Goal: Obtain resource: Download file/media

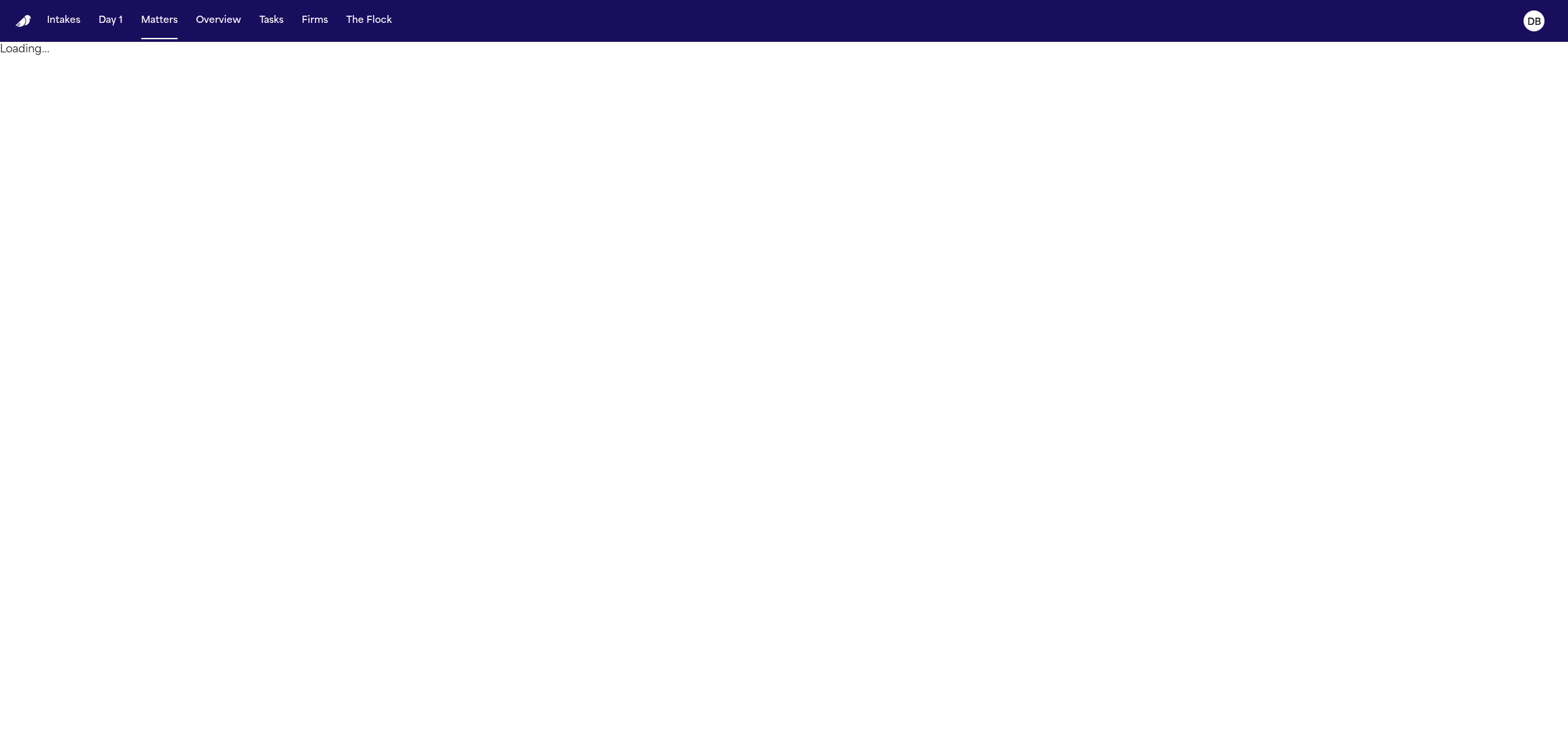
click at [60, 33] on nav "Intakes Day 1 Matters Overview Tasks Firms The Flock DB" at bounding box center [784, 21] width 1568 height 42
click at [62, 28] on button "Intakes" at bounding box center [64, 21] width 44 height 23
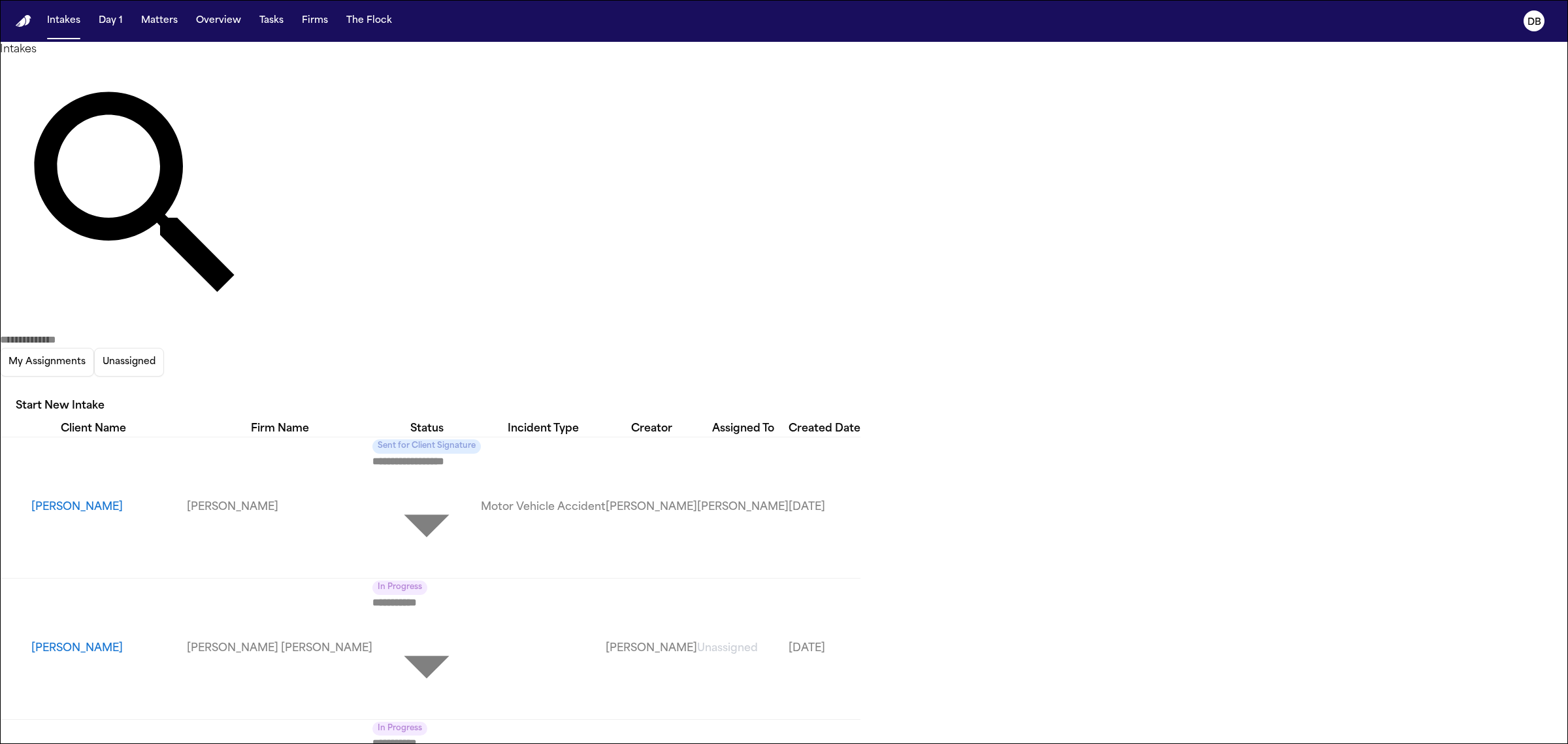
click at [612, 446] on body "**********" at bounding box center [784, 372] width 1568 height 744
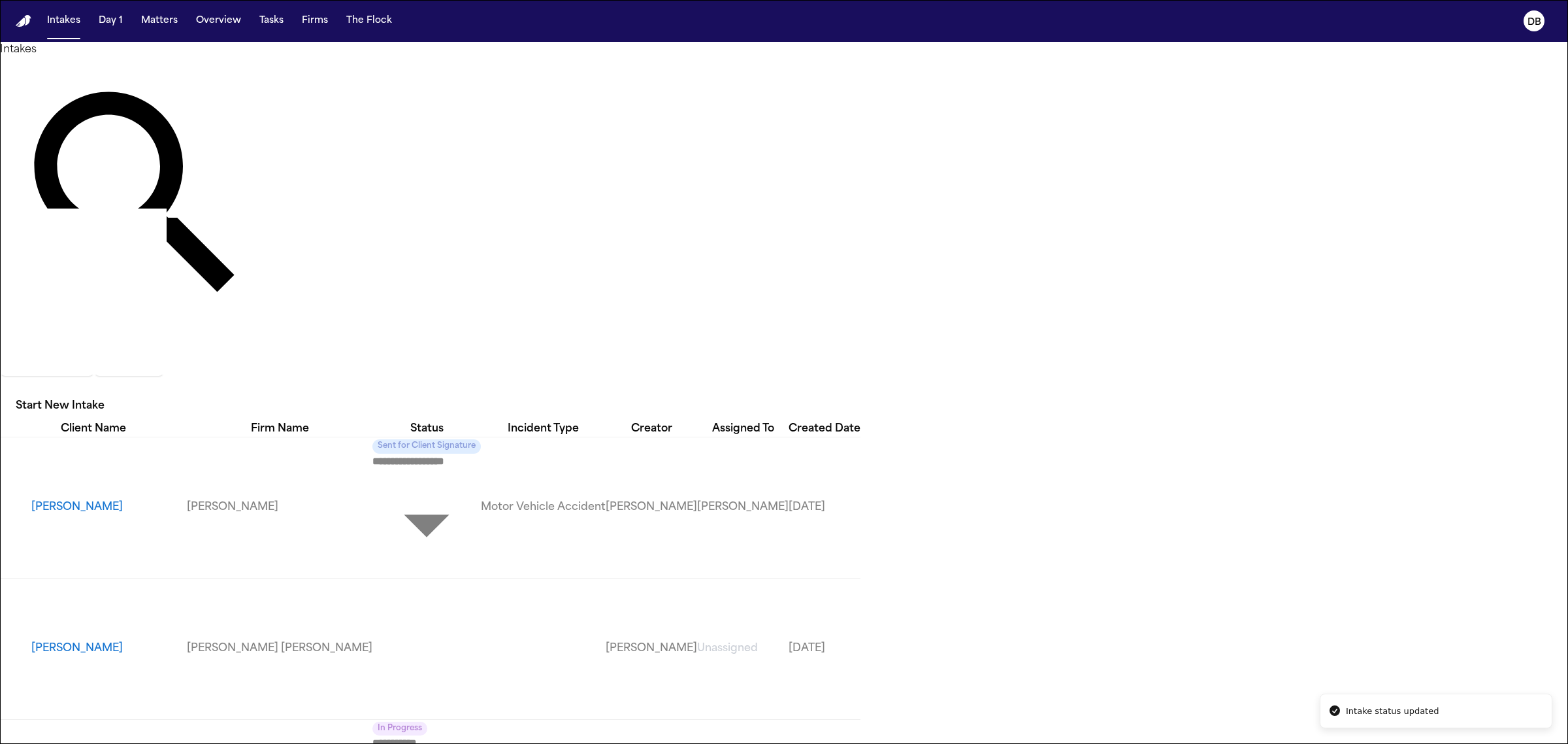
click at [624, 476] on body "**********" at bounding box center [784, 372] width 1568 height 744
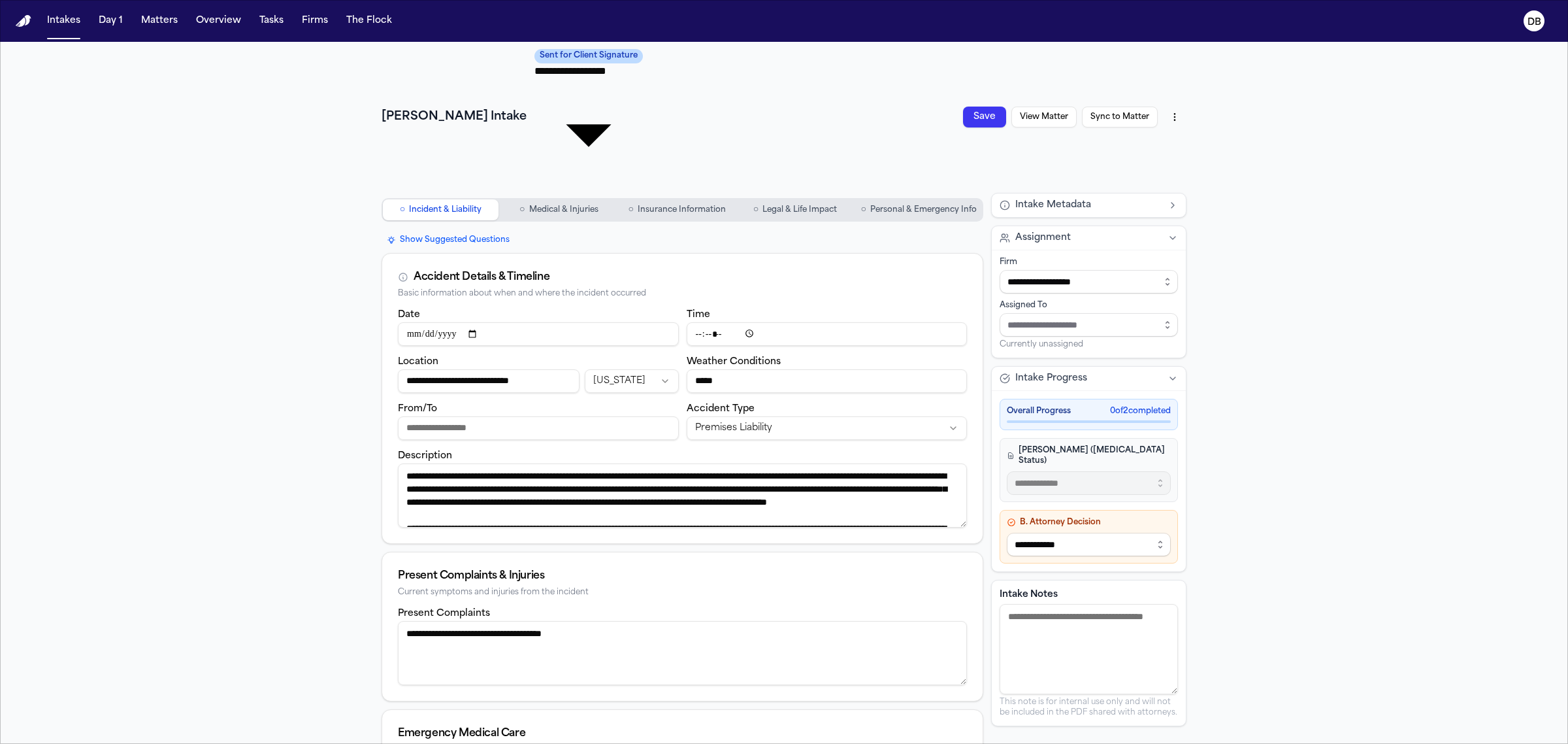
click at [1133, 107] on button "Sync to Matter" at bounding box center [1119, 117] width 75 height 21
click at [1060, 107] on button "View Matter" at bounding box center [1044, 117] width 65 height 21
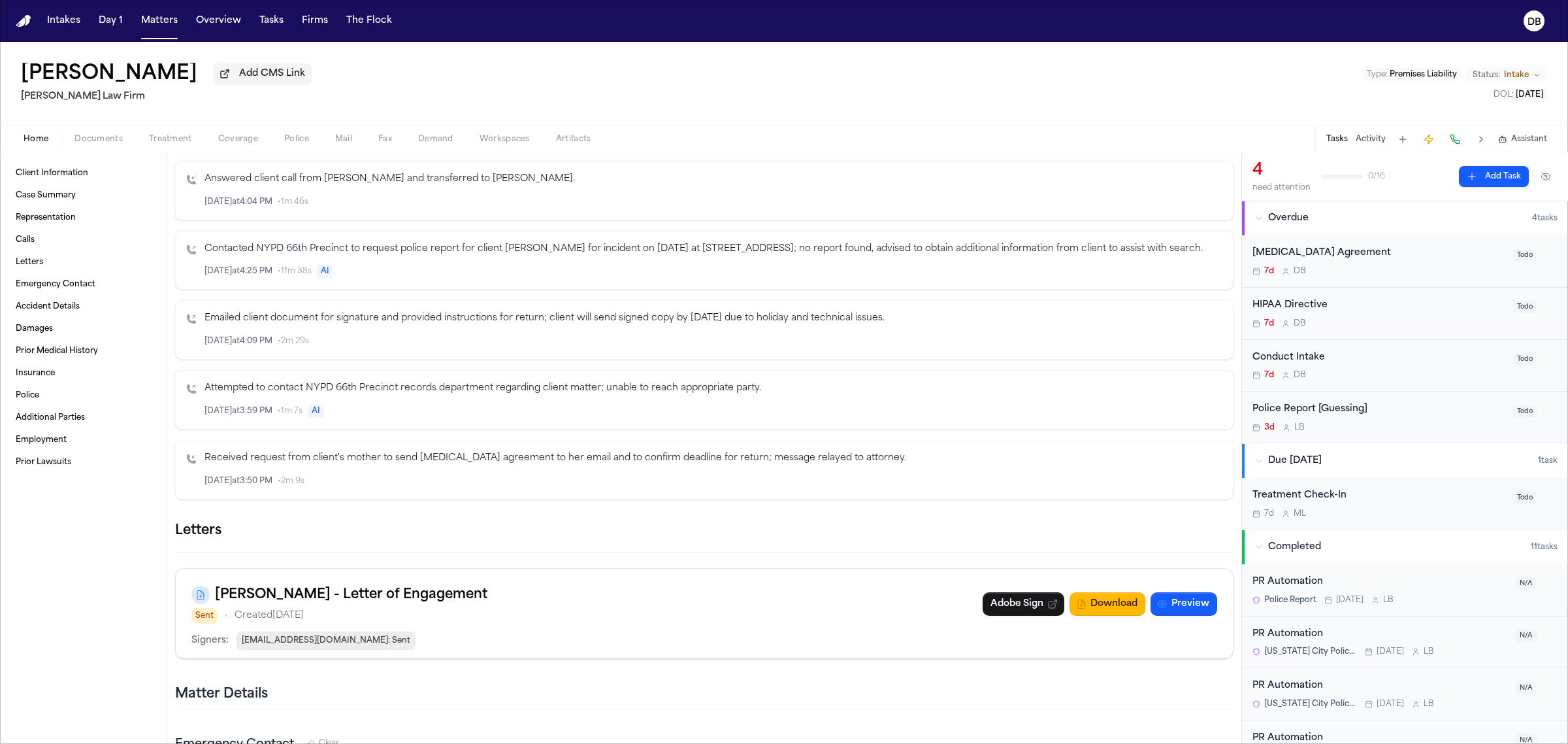
scroll to position [490, 0]
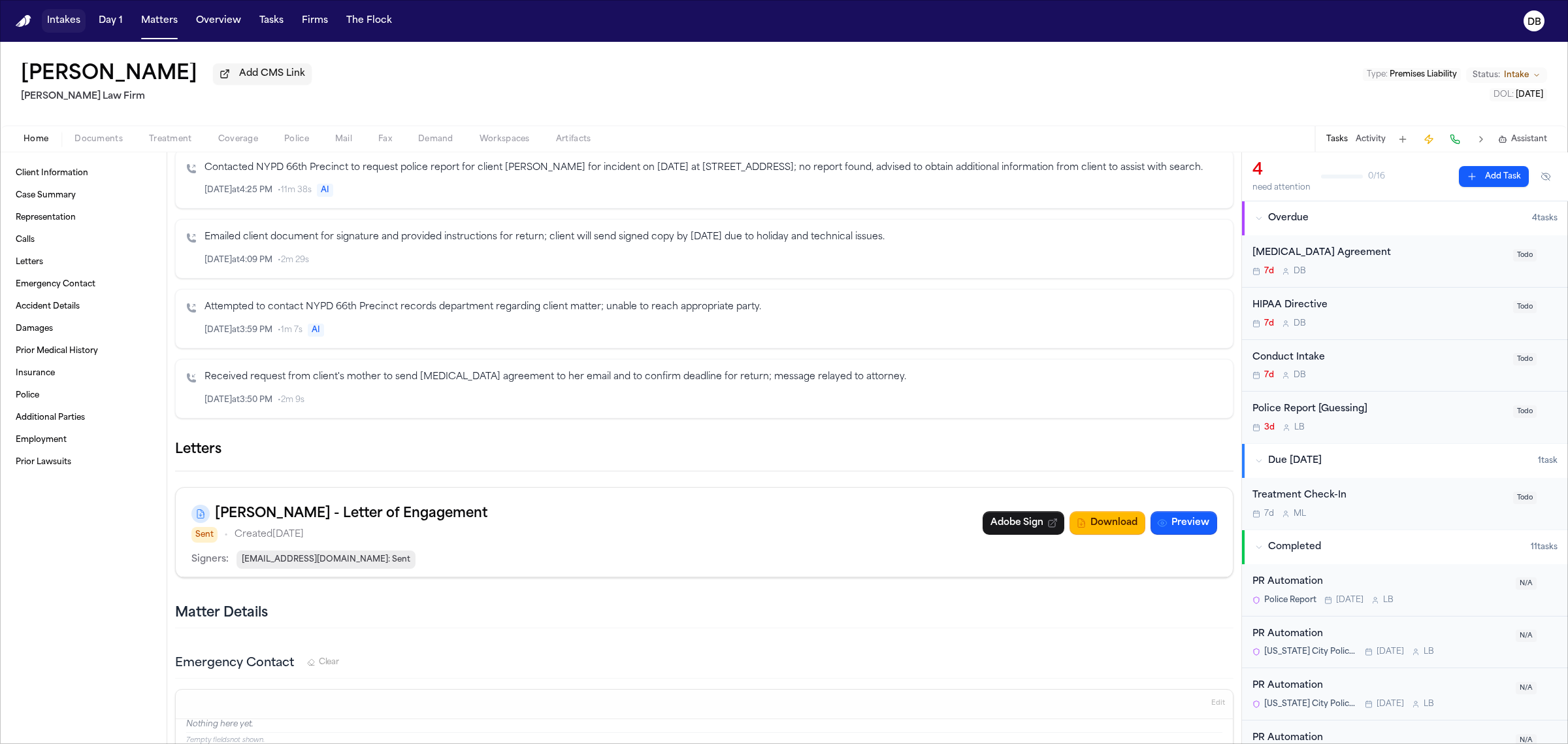
click at [69, 27] on button "Intakes" at bounding box center [64, 21] width 44 height 23
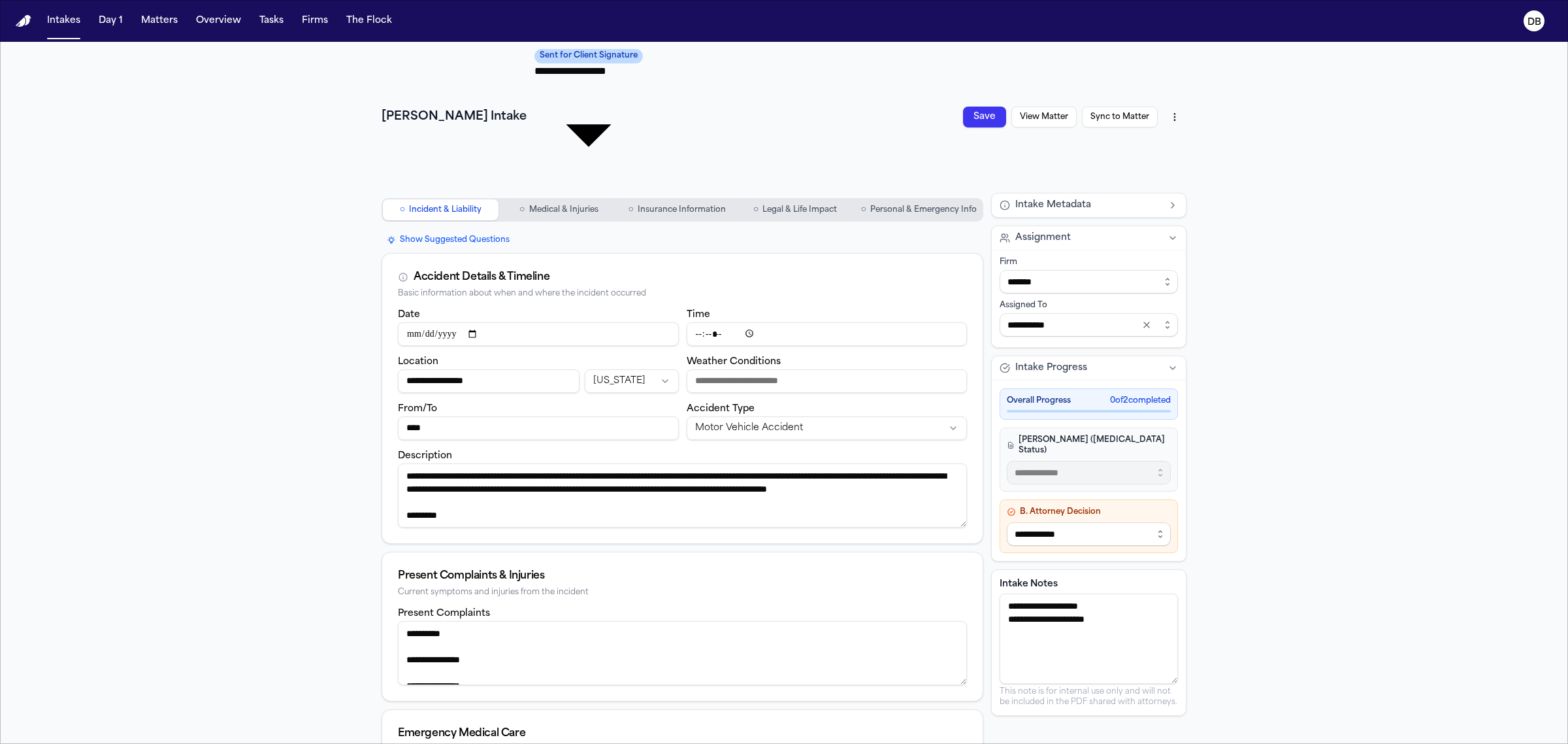
click at [888, 193] on nav "○ Incident & Liability ○ Medical & Injuries ○ Insurance Information ○ Legal & L…" at bounding box center [682, 210] width 602 height 34
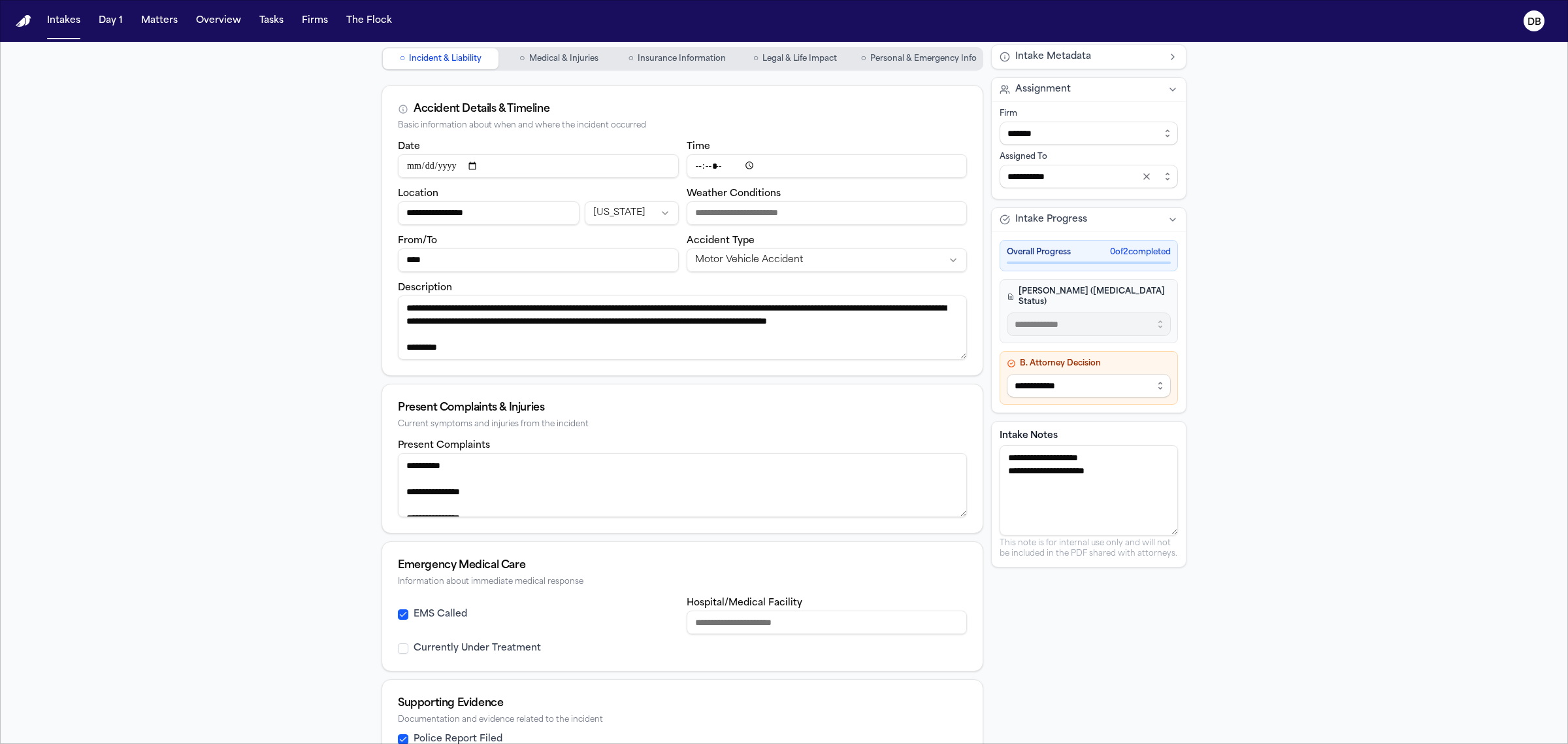
scroll to position [198, 0]
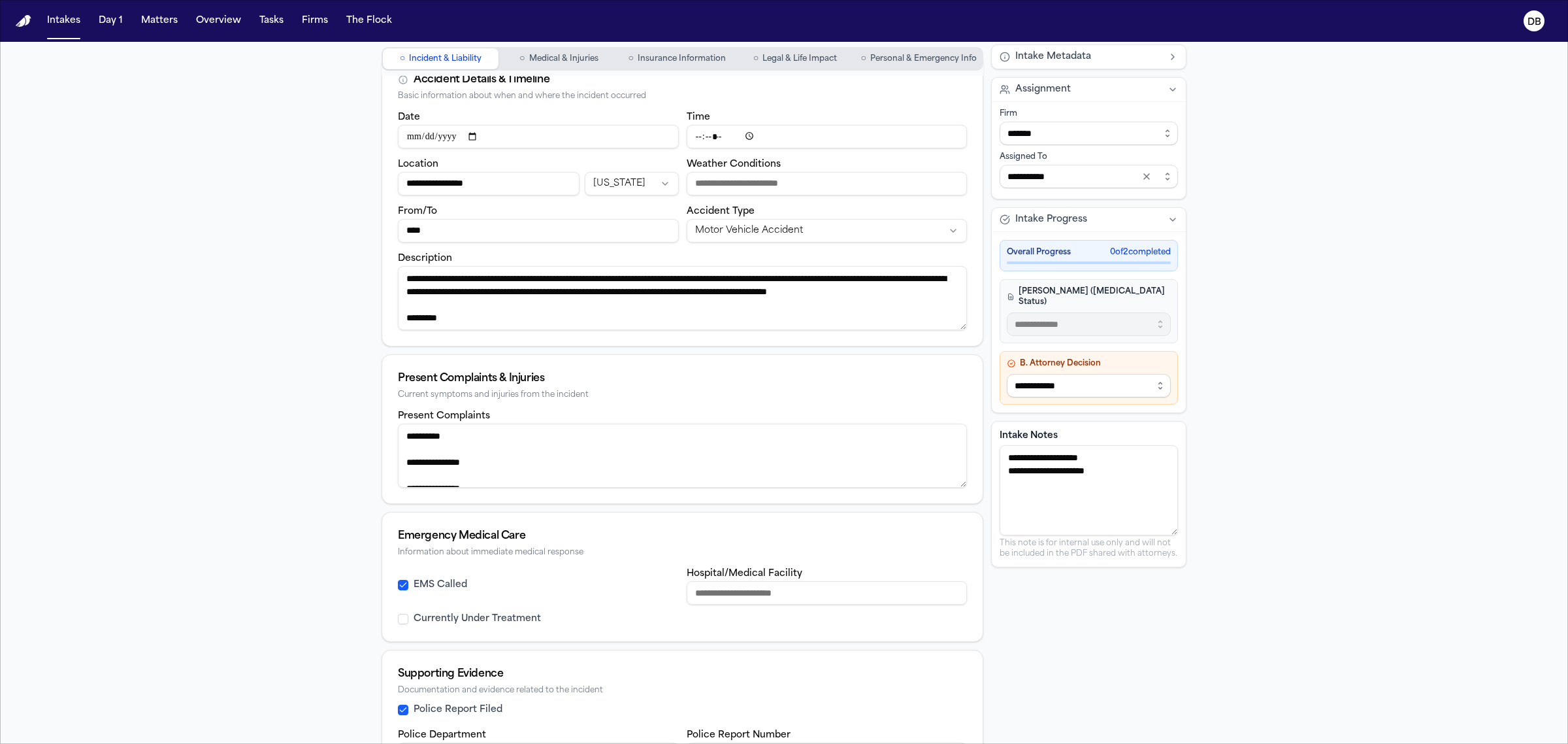
click at [740, 581] on input "Hospital/Medical Facility" at bounding box center [827, 593] width 281 height 23
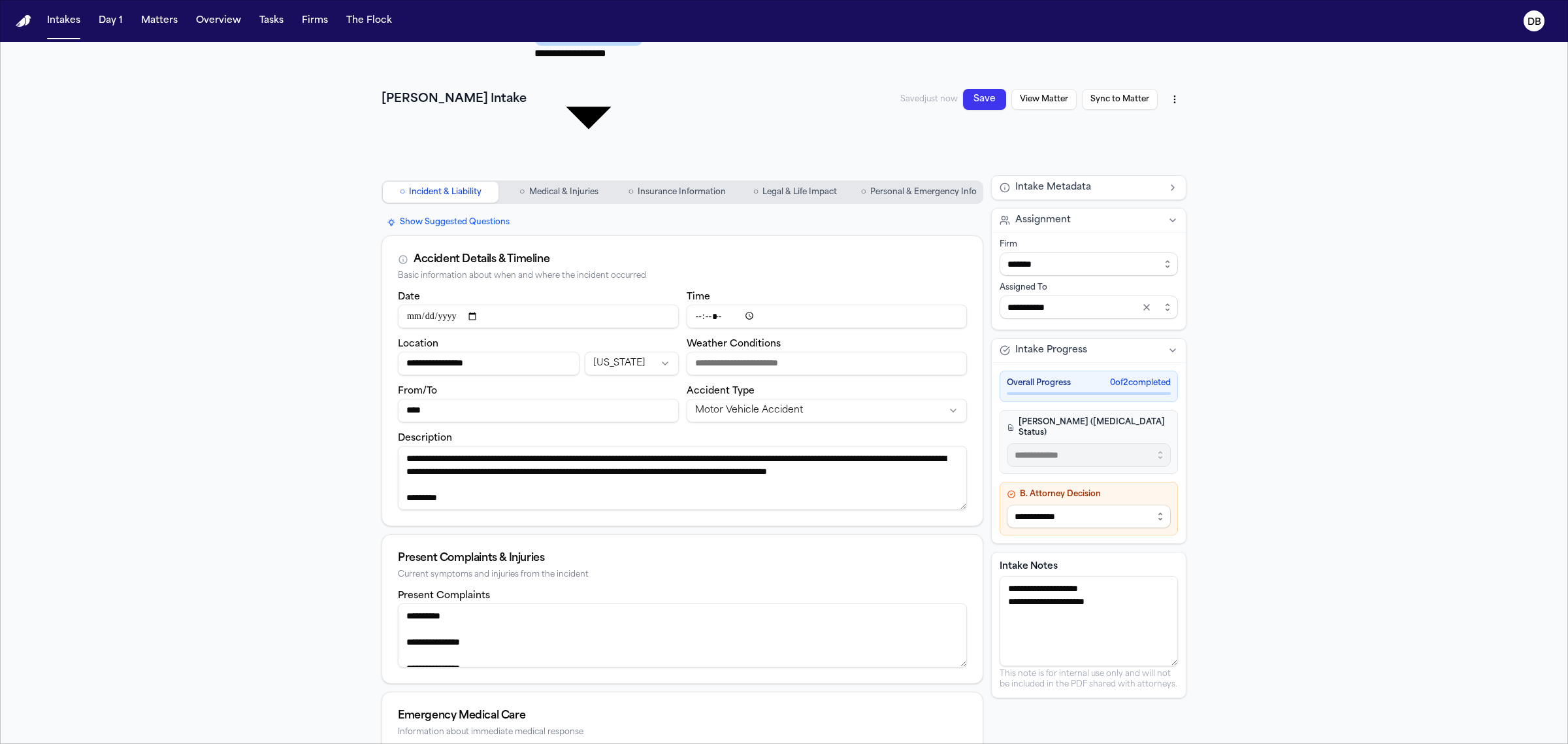
scroll to position [0, 0]
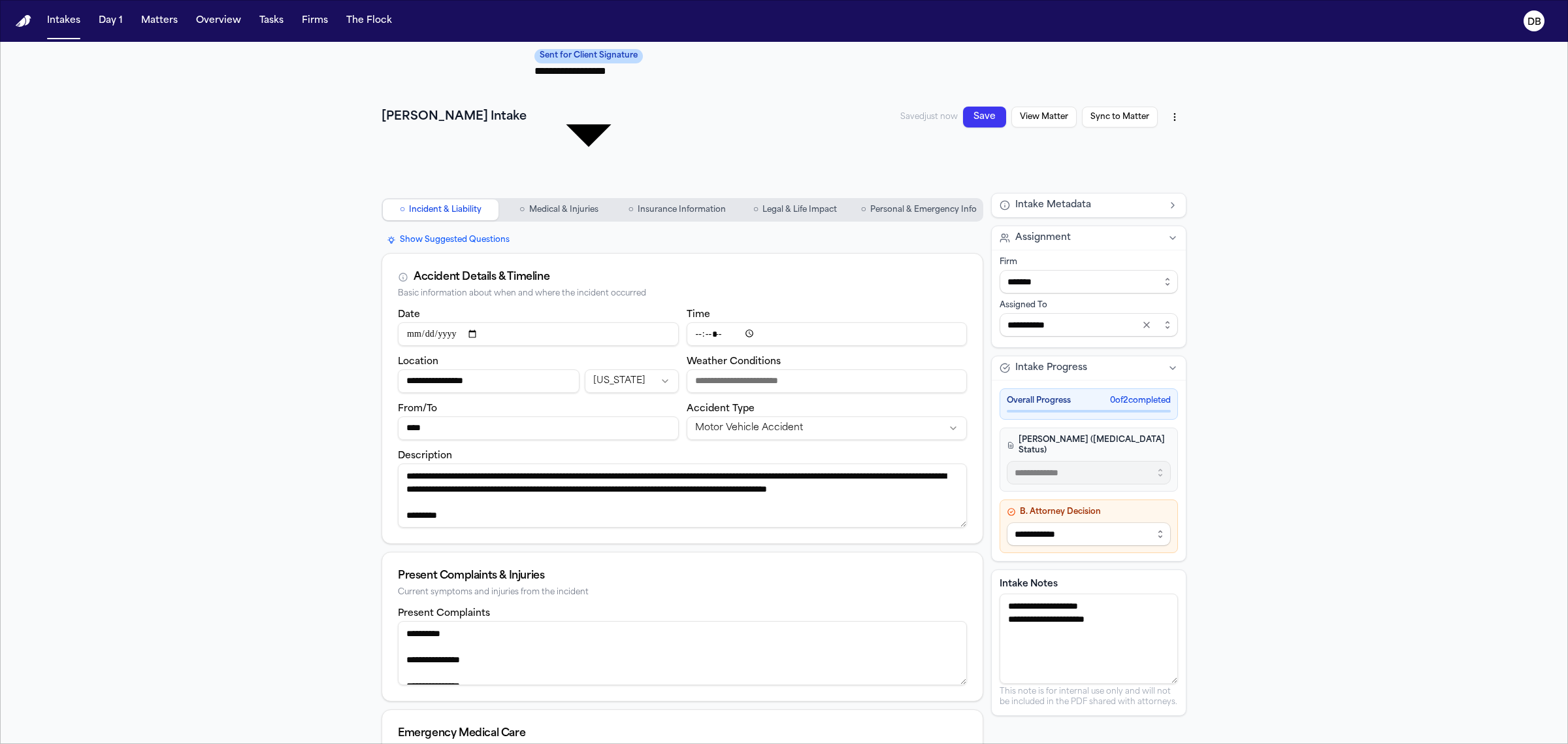
click at [562, 205] on span "Medical & Injuries" at bounding box center [563, 209] width 69 height 10
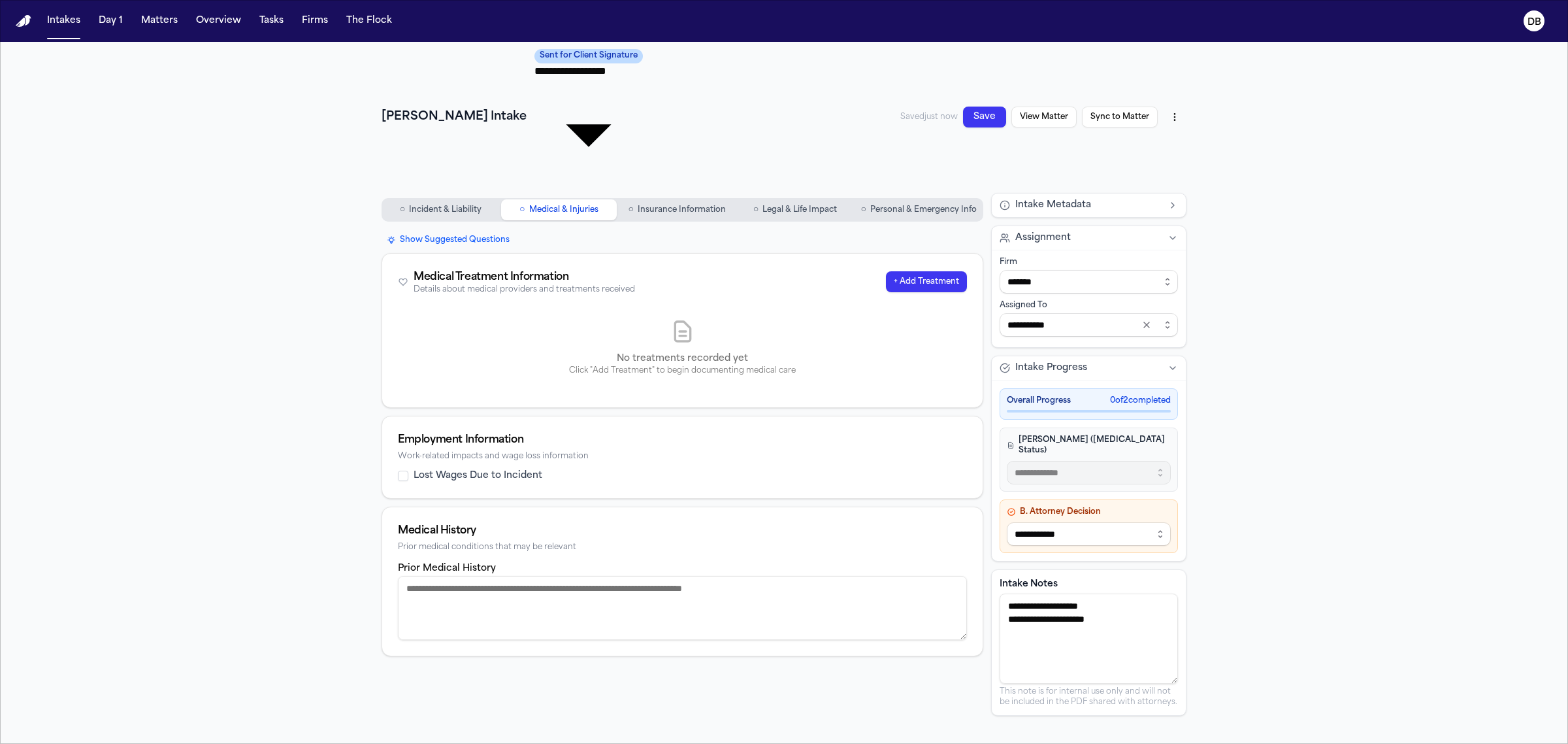
click at [873, 205] on span "Personal & Emergency Info" at bounding box center [923, 209] width 107 height 10
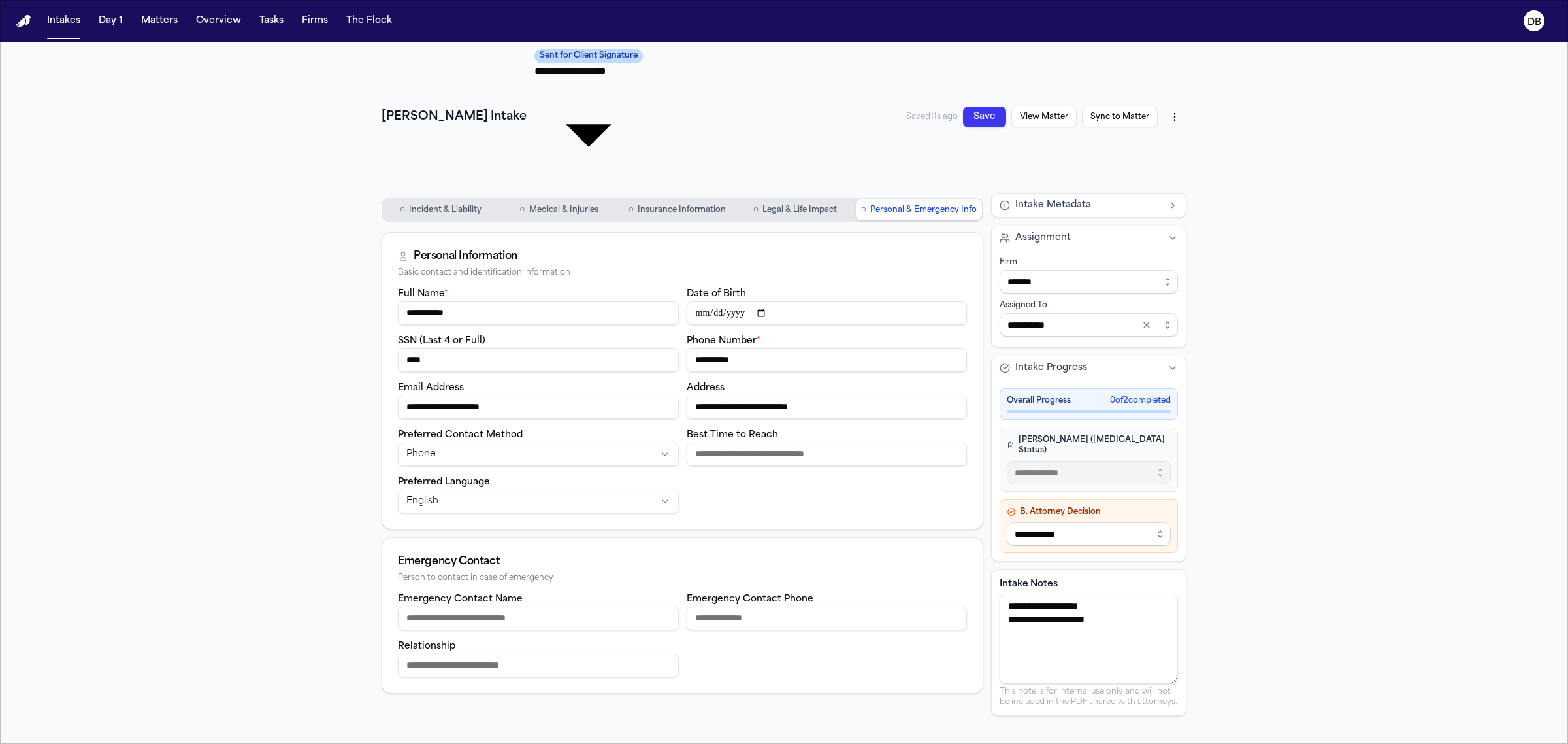
click at [1168, 51] on html "**********" at bounding box center [784, 372] width 1568 height 744
click at [1142, 85] on div "Export to PDF" at bounding box center [1138, 87] width 77 height 21
click at [1169, 56] on html "**********" at bounding box center [784, 372] width 1568 height 744
click at [1052, 100] on div "Download PDF ([DATE] 2:13:39 PM)" at bounding box center [1078, 108] width 170 height 21
click at [1124, 107] on button "Sync to Matter" at bounding box center [1119, 117] width 75 height 21
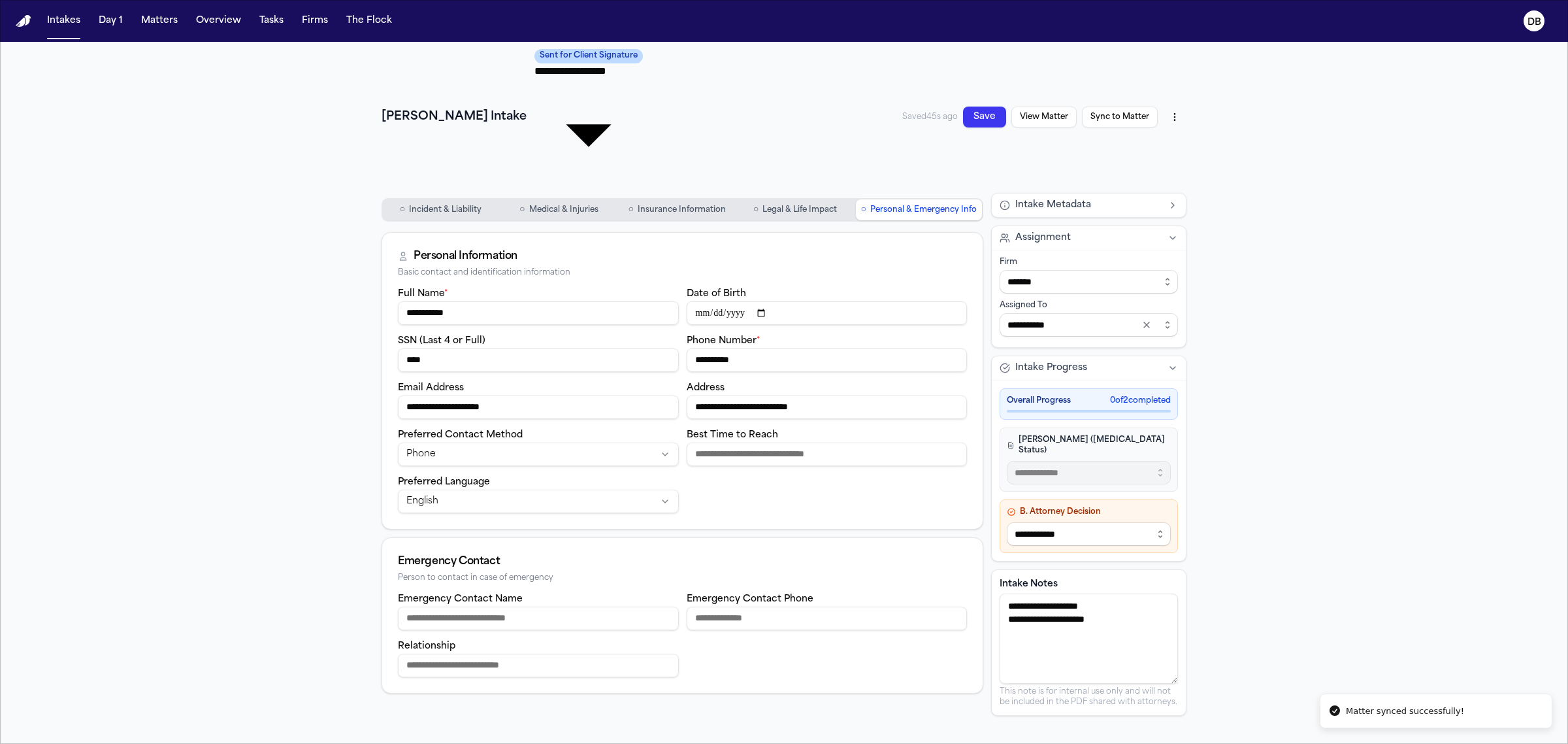
click at [1027, 107] on button "View Matter" at bounding box center [1044, 117] width 65 height 21
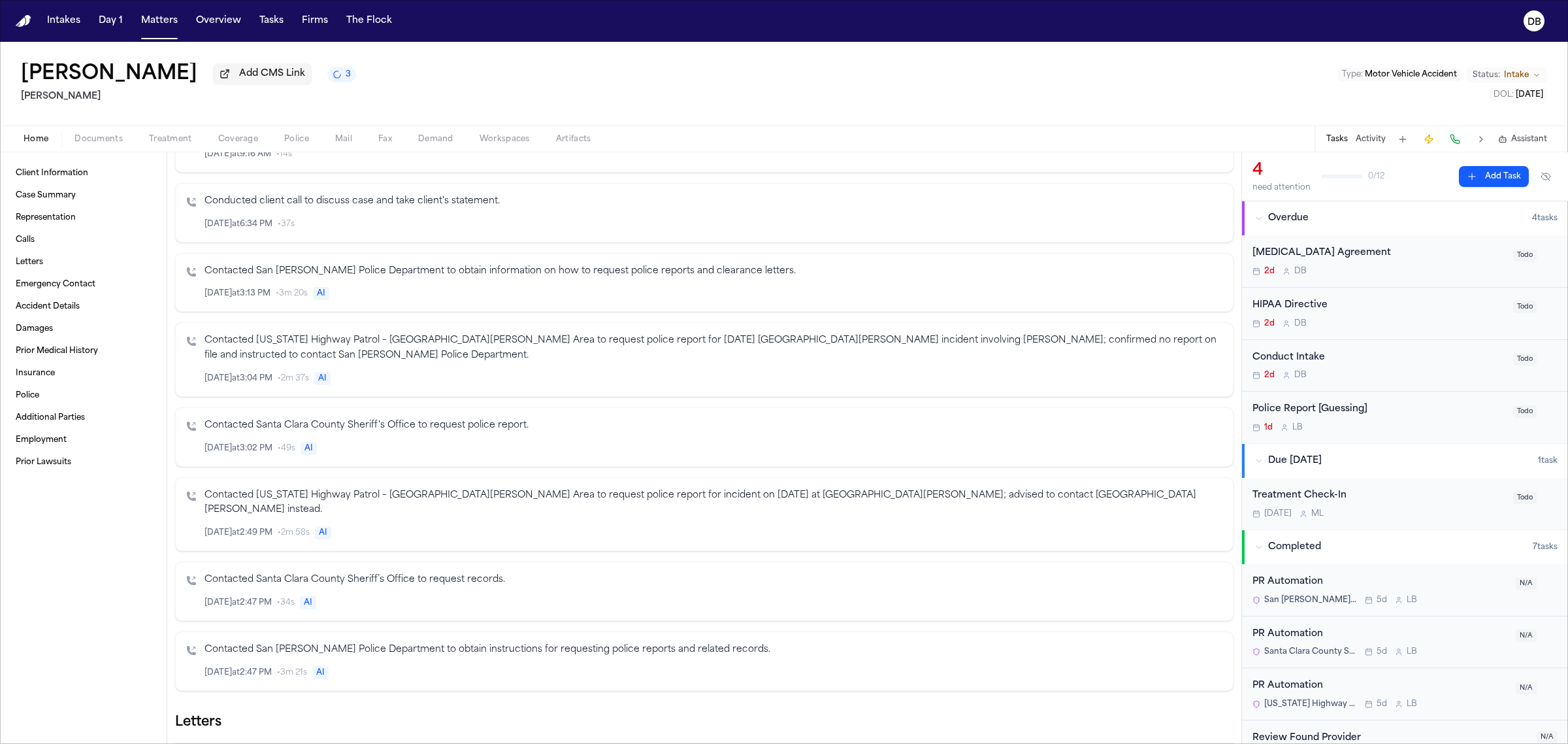
scroll to position [735, 0]
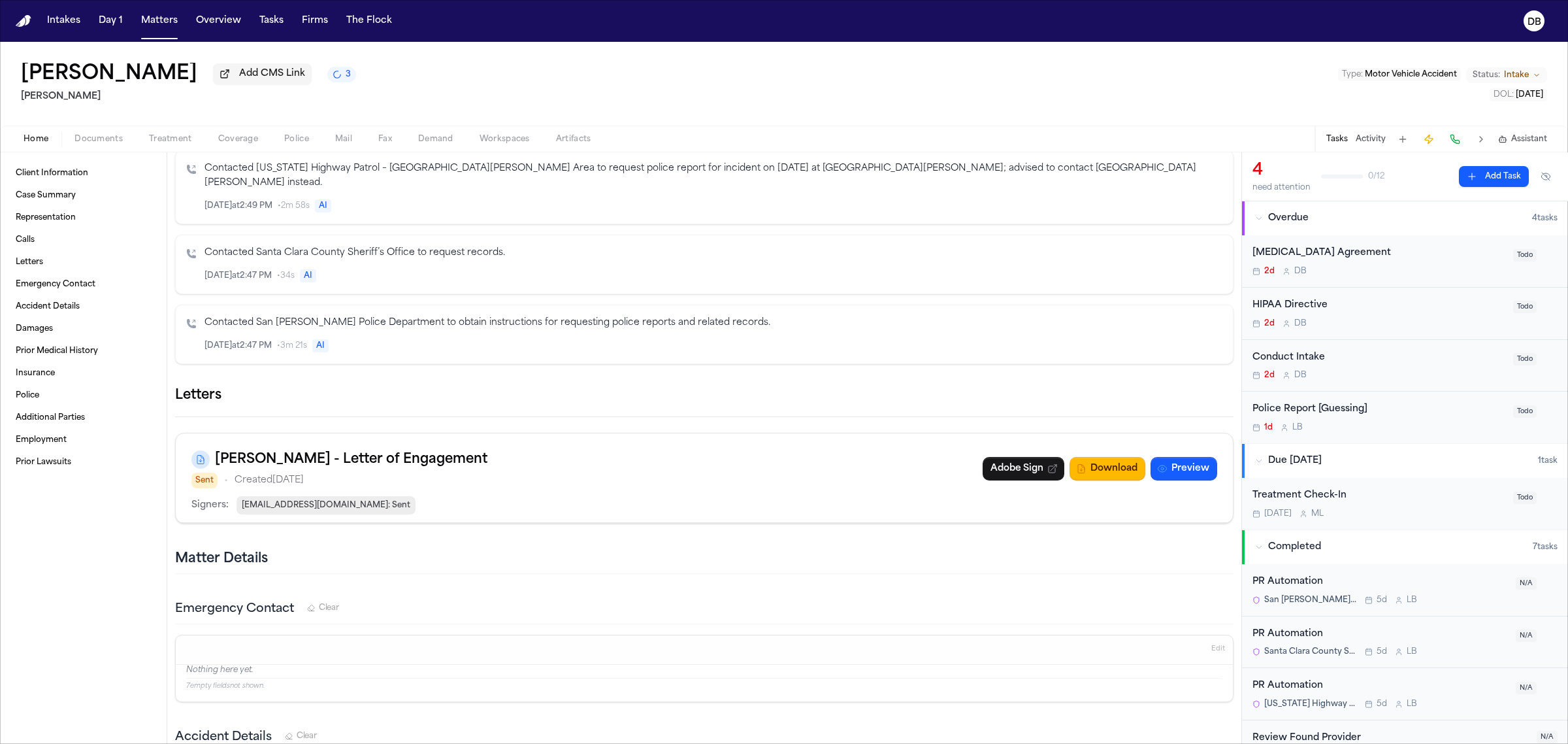
click at [332, 513] on span "[EMAIL_ADDRESS][DOMAIN_NAME] : Sent" at bounding box center [326, 505] width 179 height 19
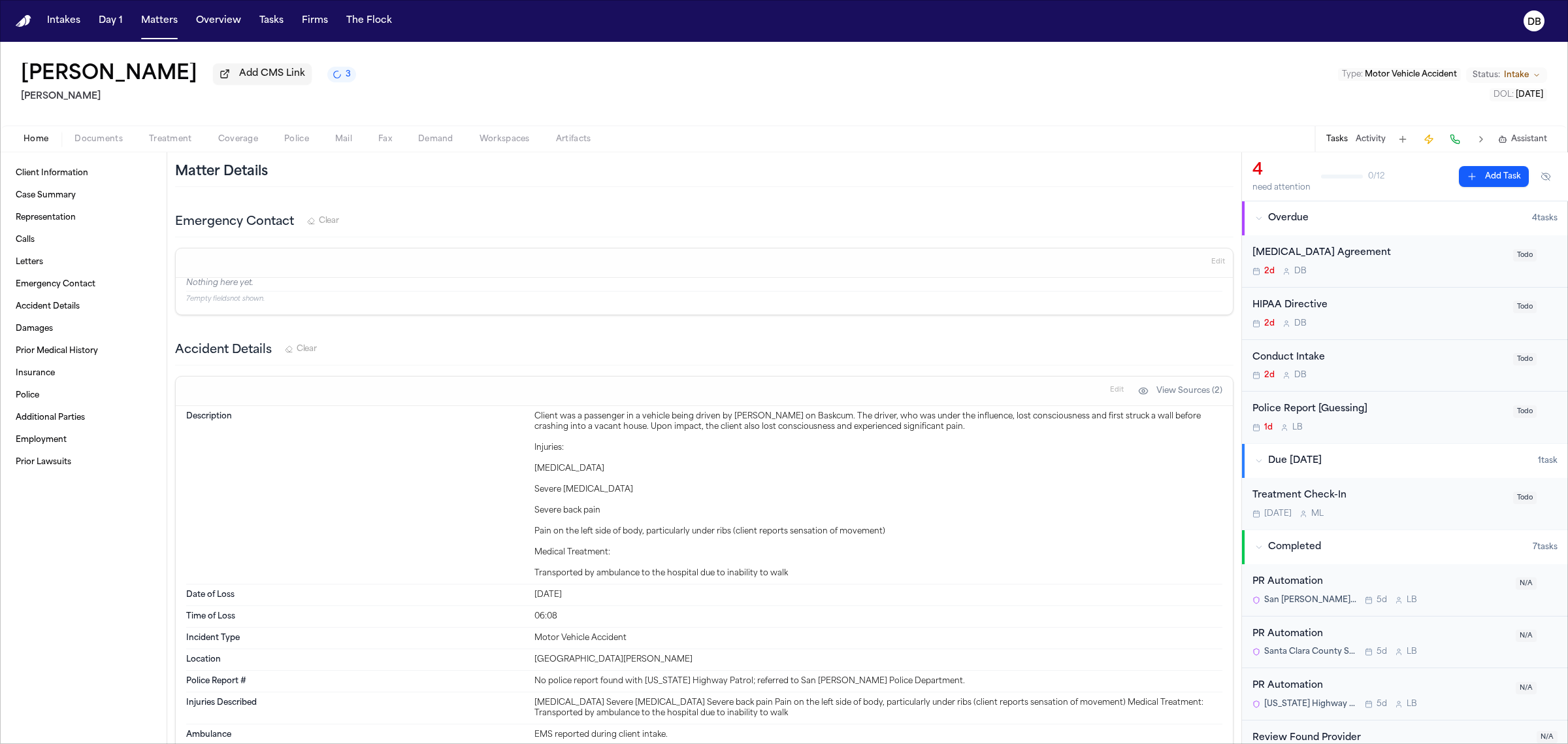
scroll to position [1389, 0]
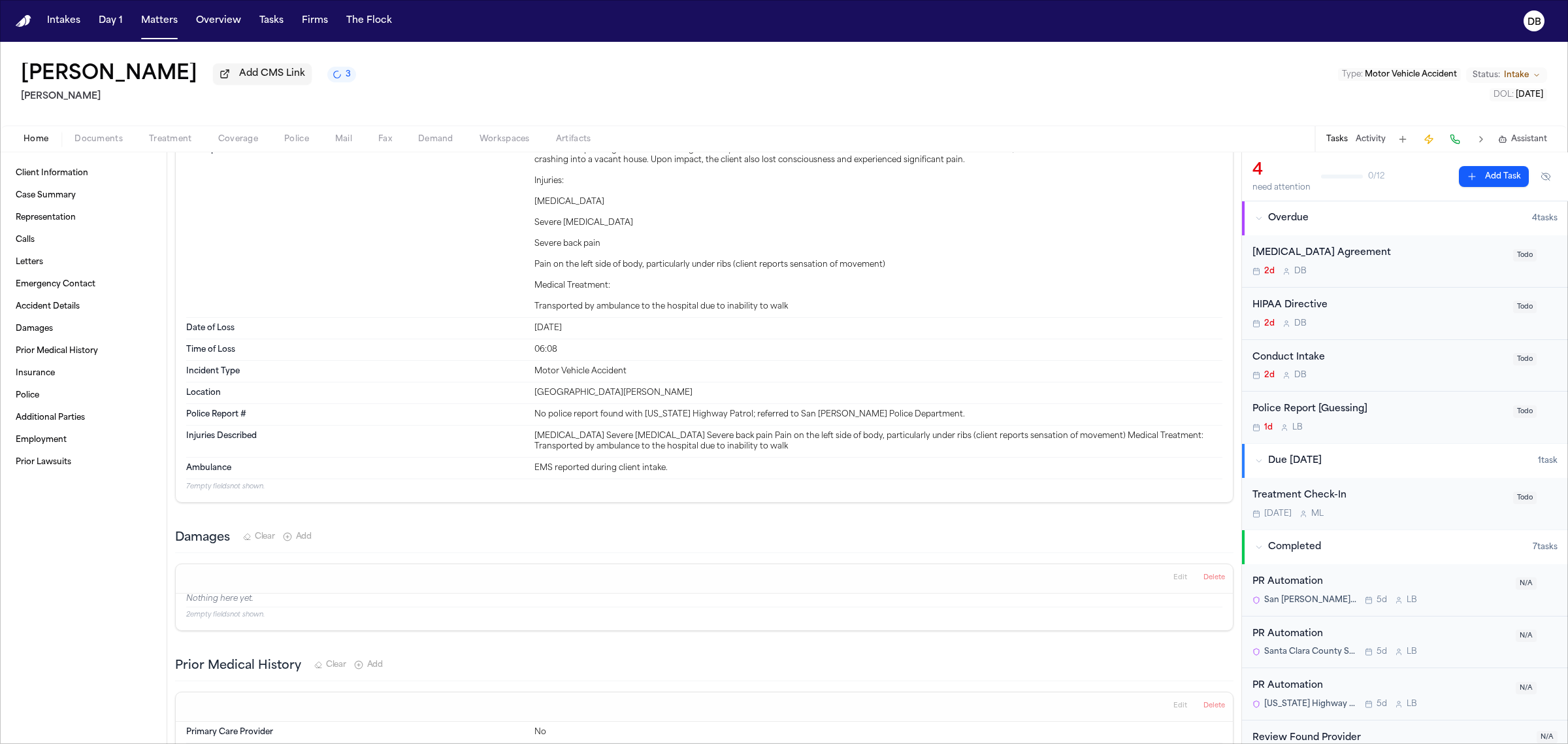
click at [128, 142] on button "Documents" at bounding box center [99, 139] width 75 height 16
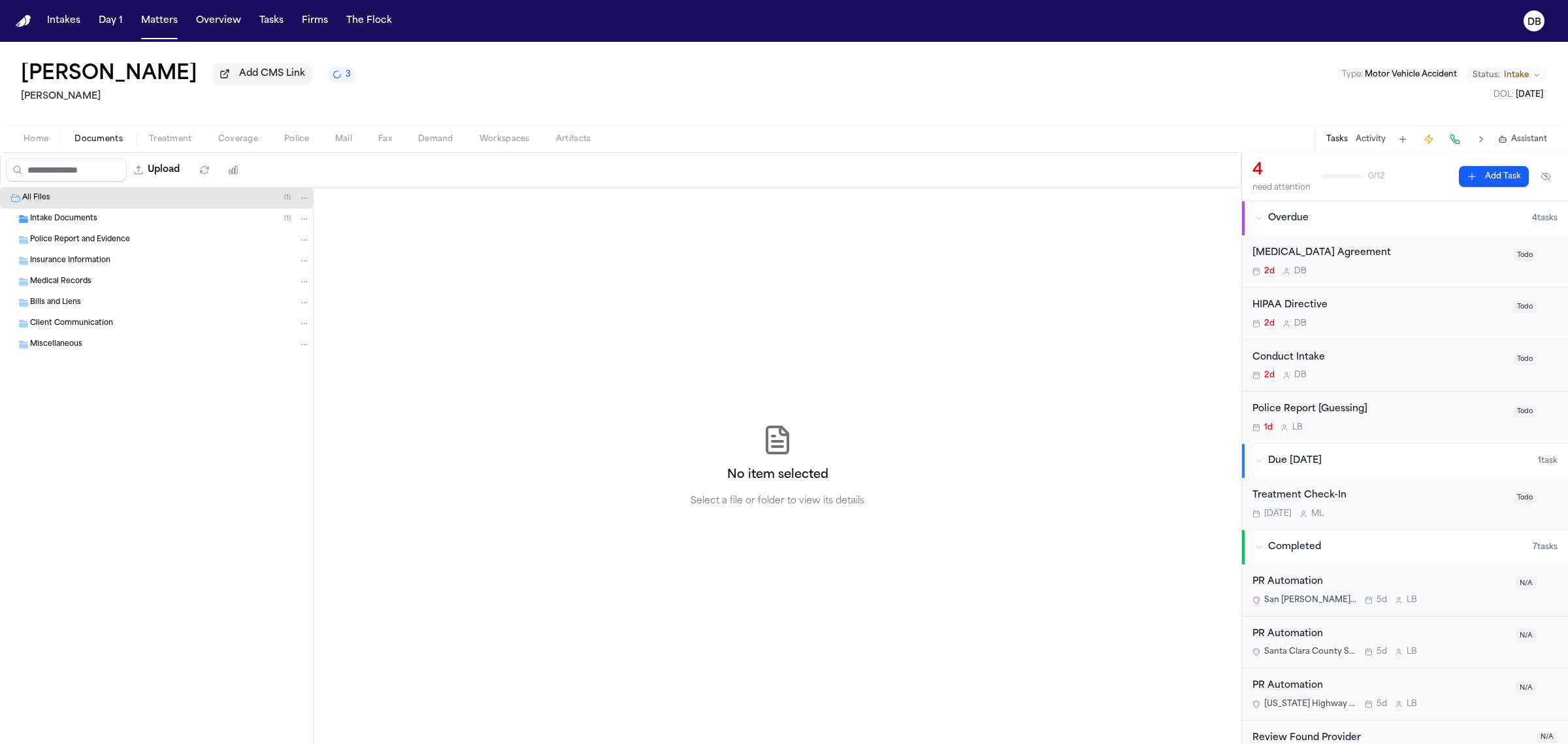
click at [112, 217] on div "Intake Documents ( 1 )" at bounding box center [170, 219] width 280 height 12
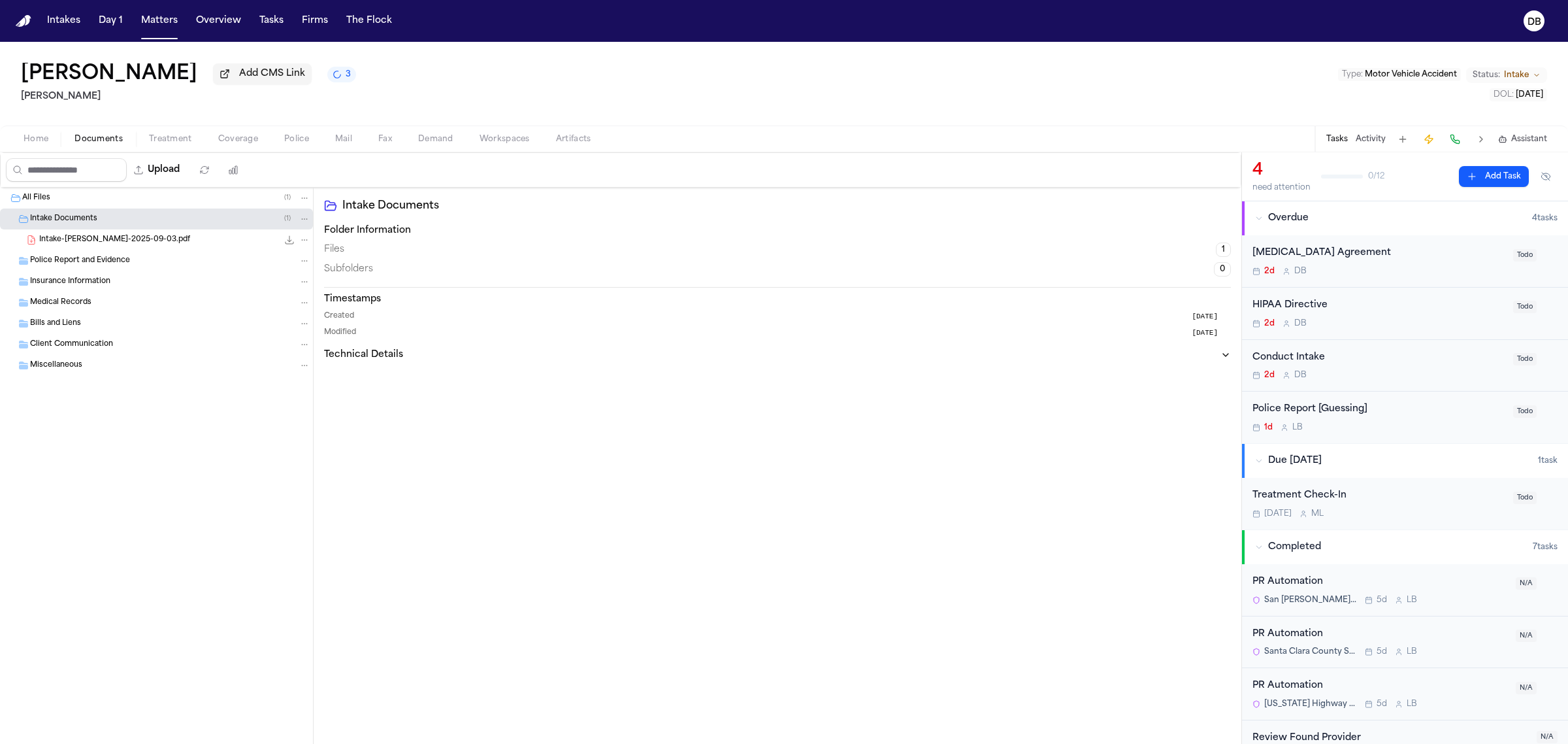
click at [177, 243] on span "Intake-[PERSON_NAME]-2025-09-03.pdf" at bounding box center [114, 240] width 151 height 11
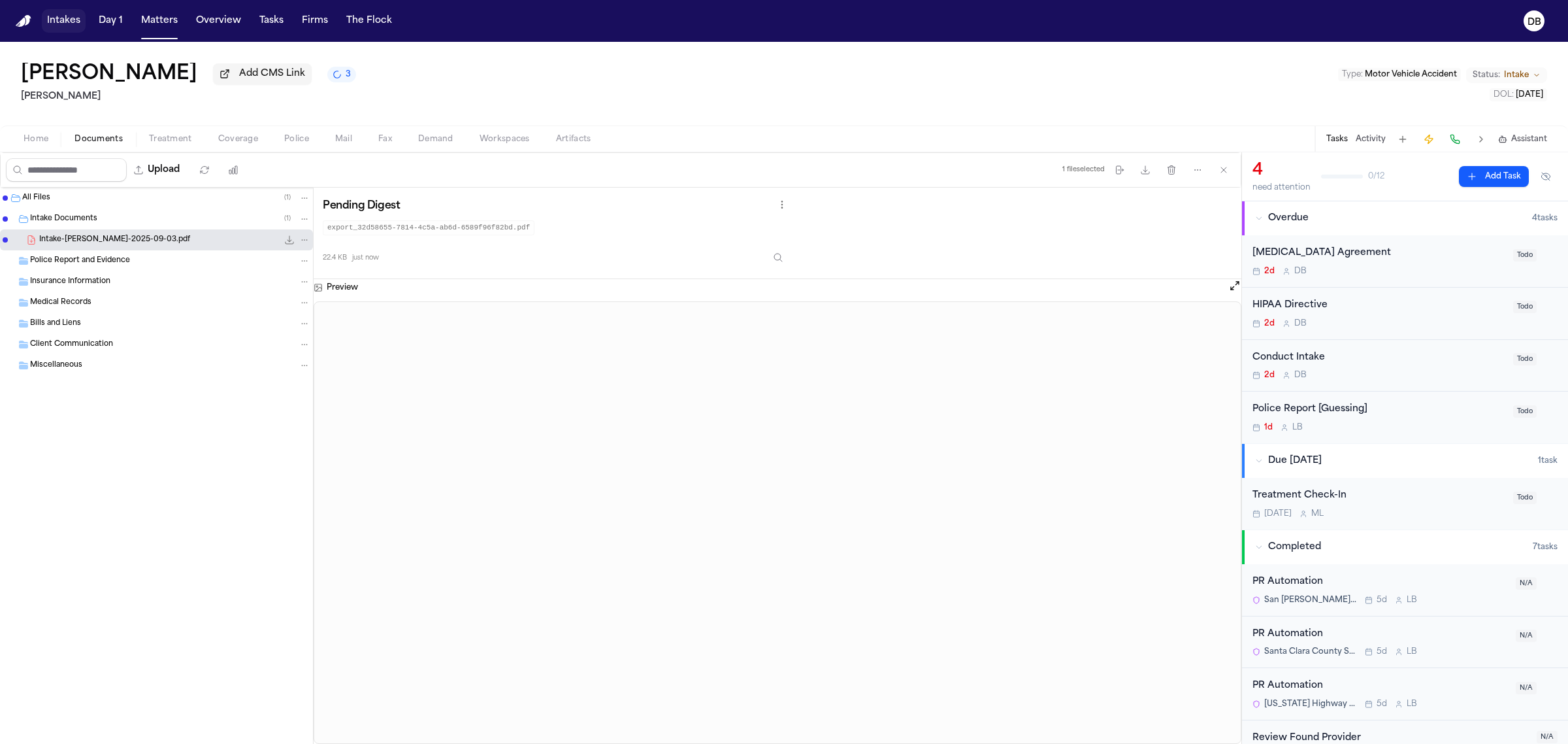
click at [47, 15] on button "Intakes" at bounding box center [64, 21] width 44 height 23
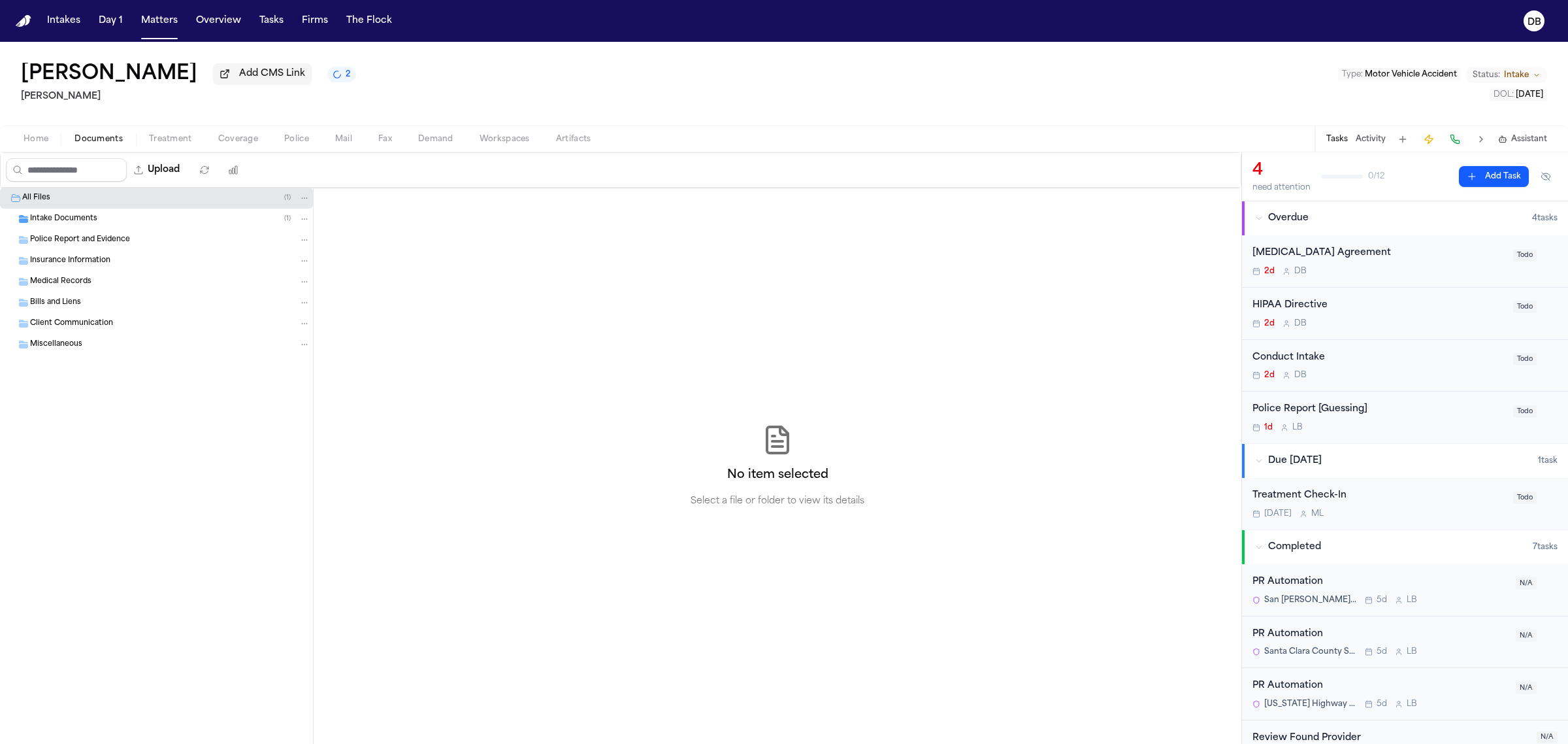
click at [26, 134] on span "Home" at bounding box center [36, 139] width 25 height 10
